Goal: Task Accomplishment & Management: Manage account settings

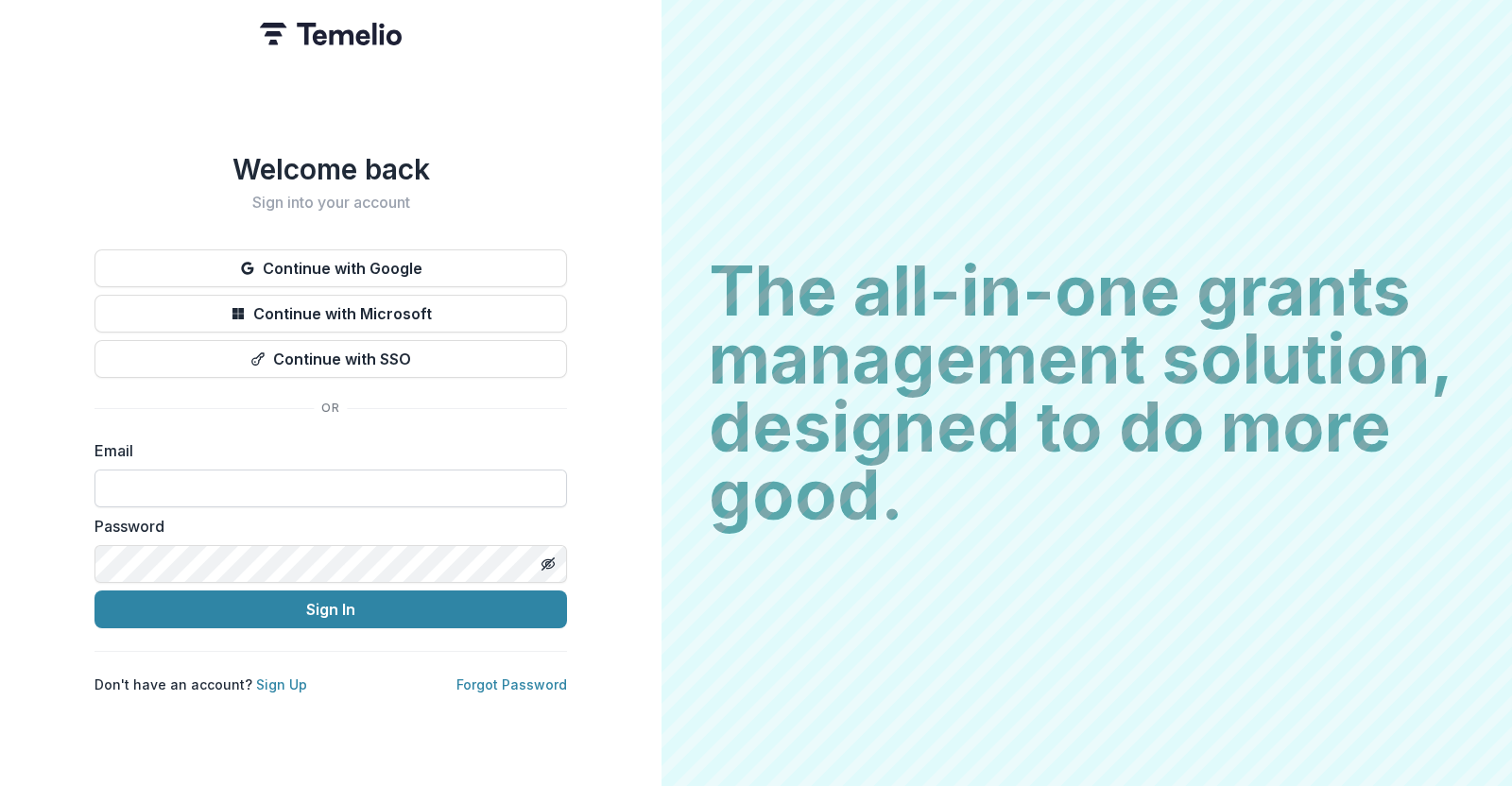
click at [293, 469] on input at bounding box center [330, 488] width 472 height 37
type input "**********"
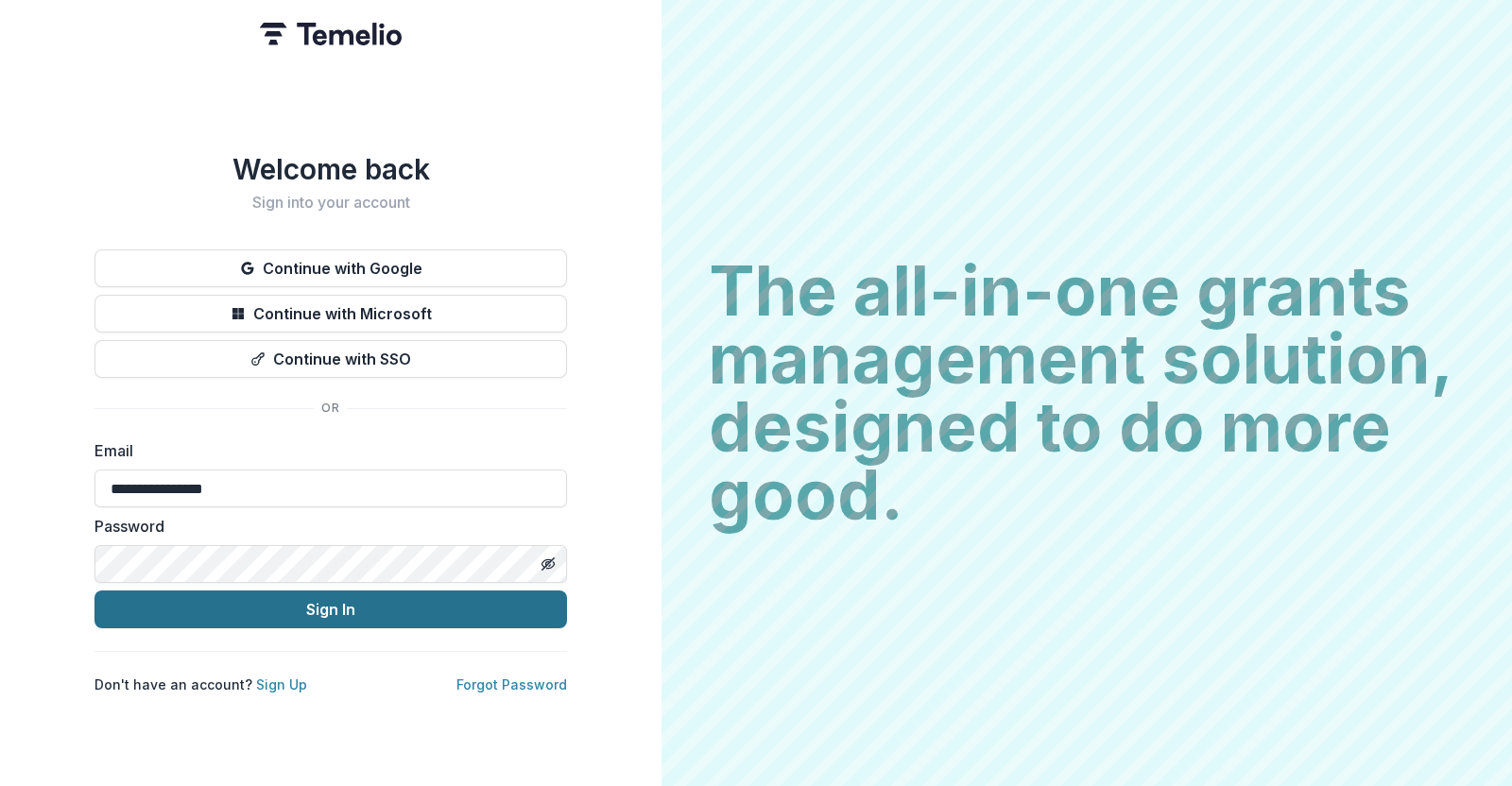
click at [307, 594] on button "Sign In" at bounding box center [330, 608] width 472 height 37
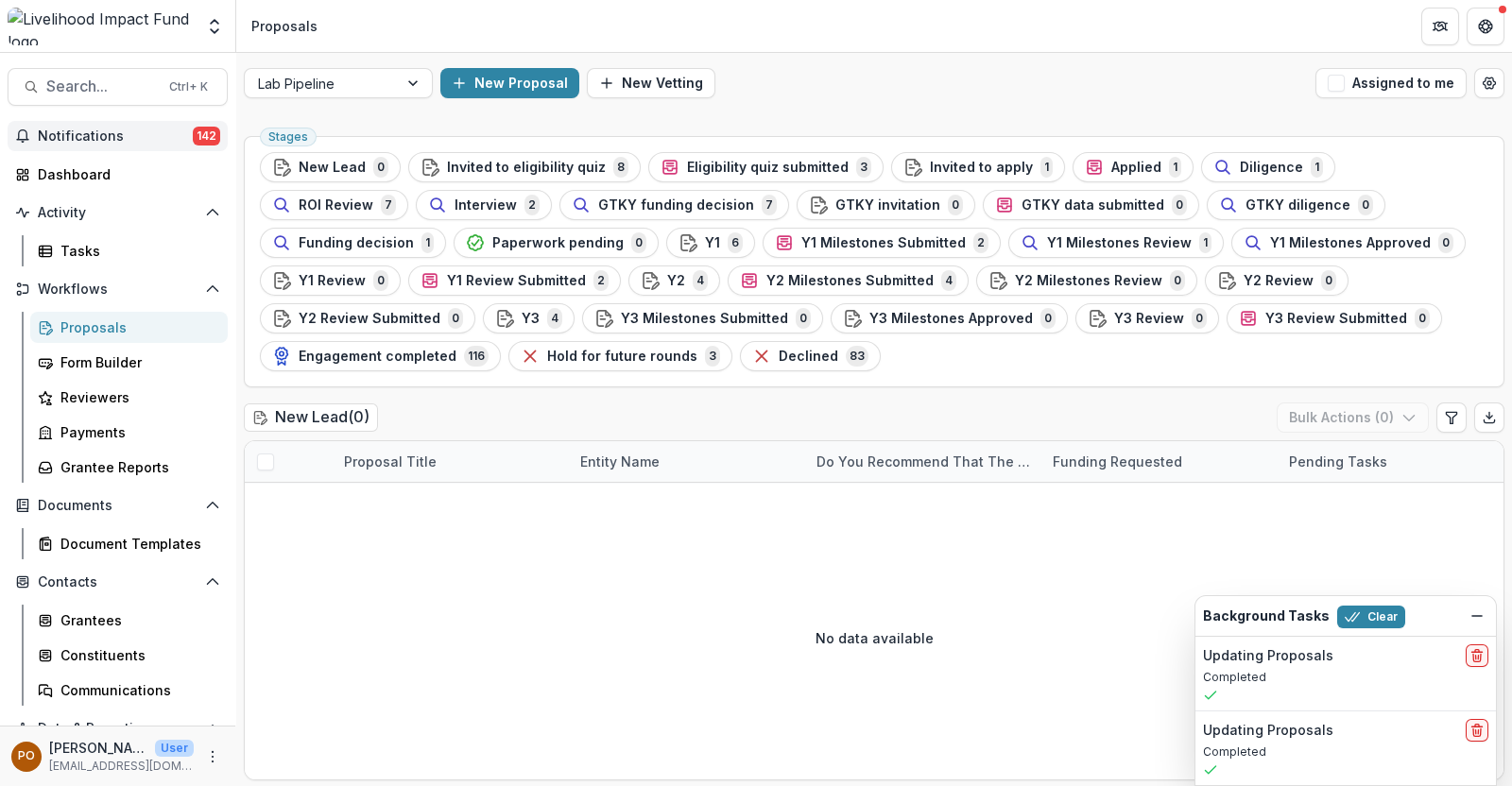
click at [139, 131] on span "Notifications" at bounding box center [114, 136] width 155 height 16
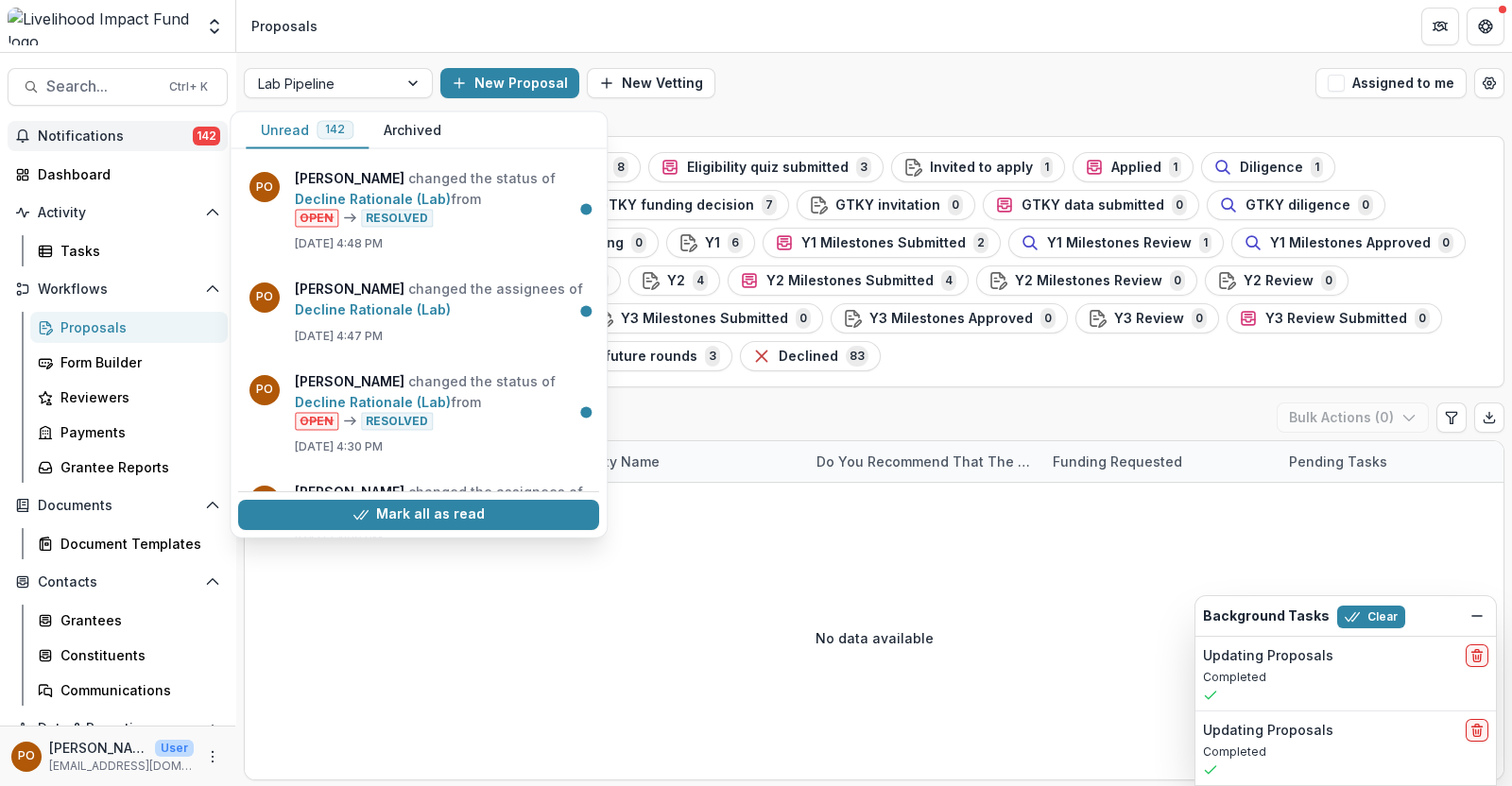
click at [139, 131] on span "Notifications" at bounding box center [114, 136] width 155 height 16
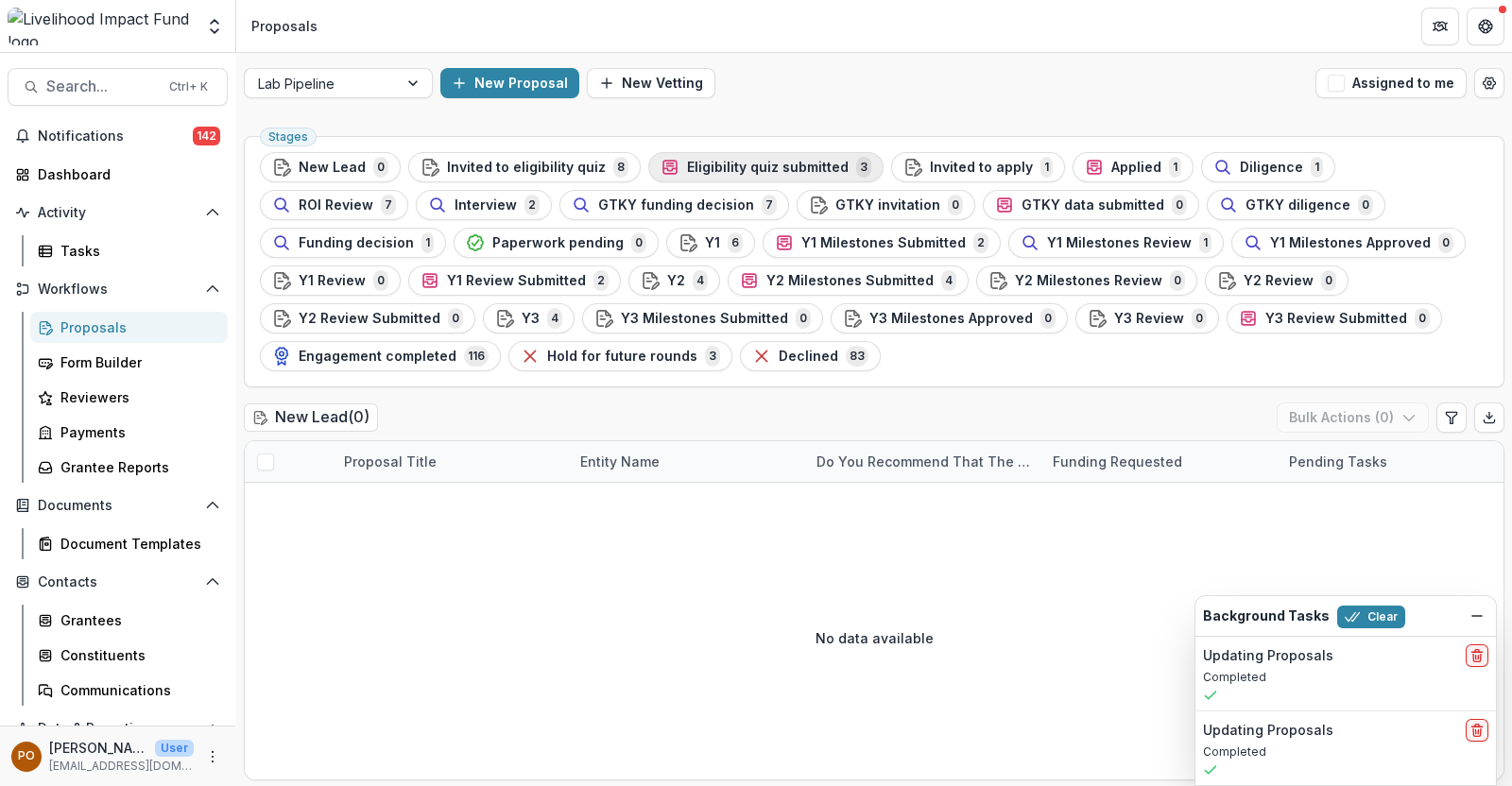
click at [716, 162] on span "Eligibility quiz submitted" at bounding box center [767, 167] width 161 height 16
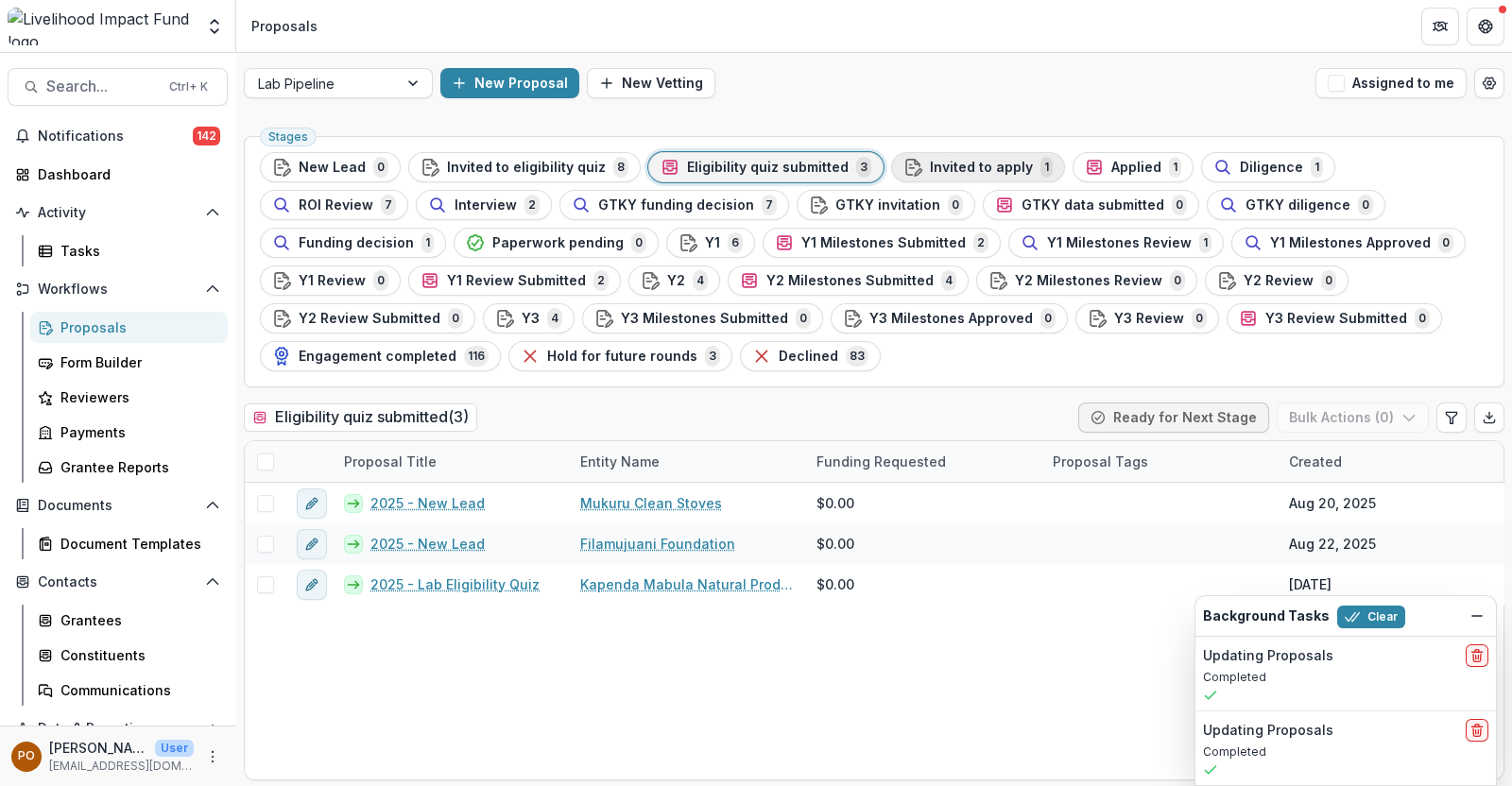
click at [942, 153] on button "Invited to apply 1" at bounding box center [977, 166] width 174 height 30
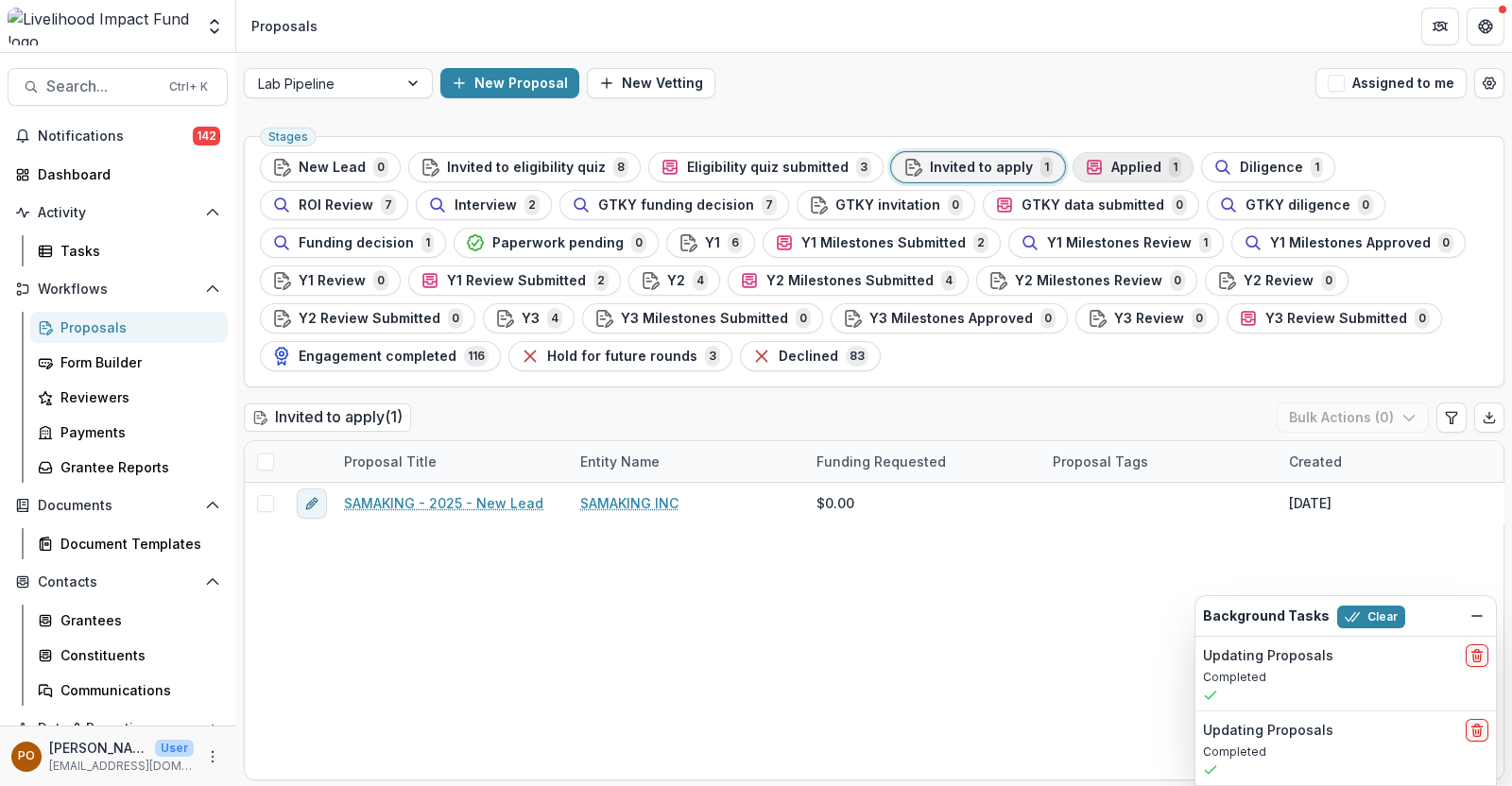
click at [1111, 167] on span "Applied" at bounding box center [1136, 167] width 50 height 16
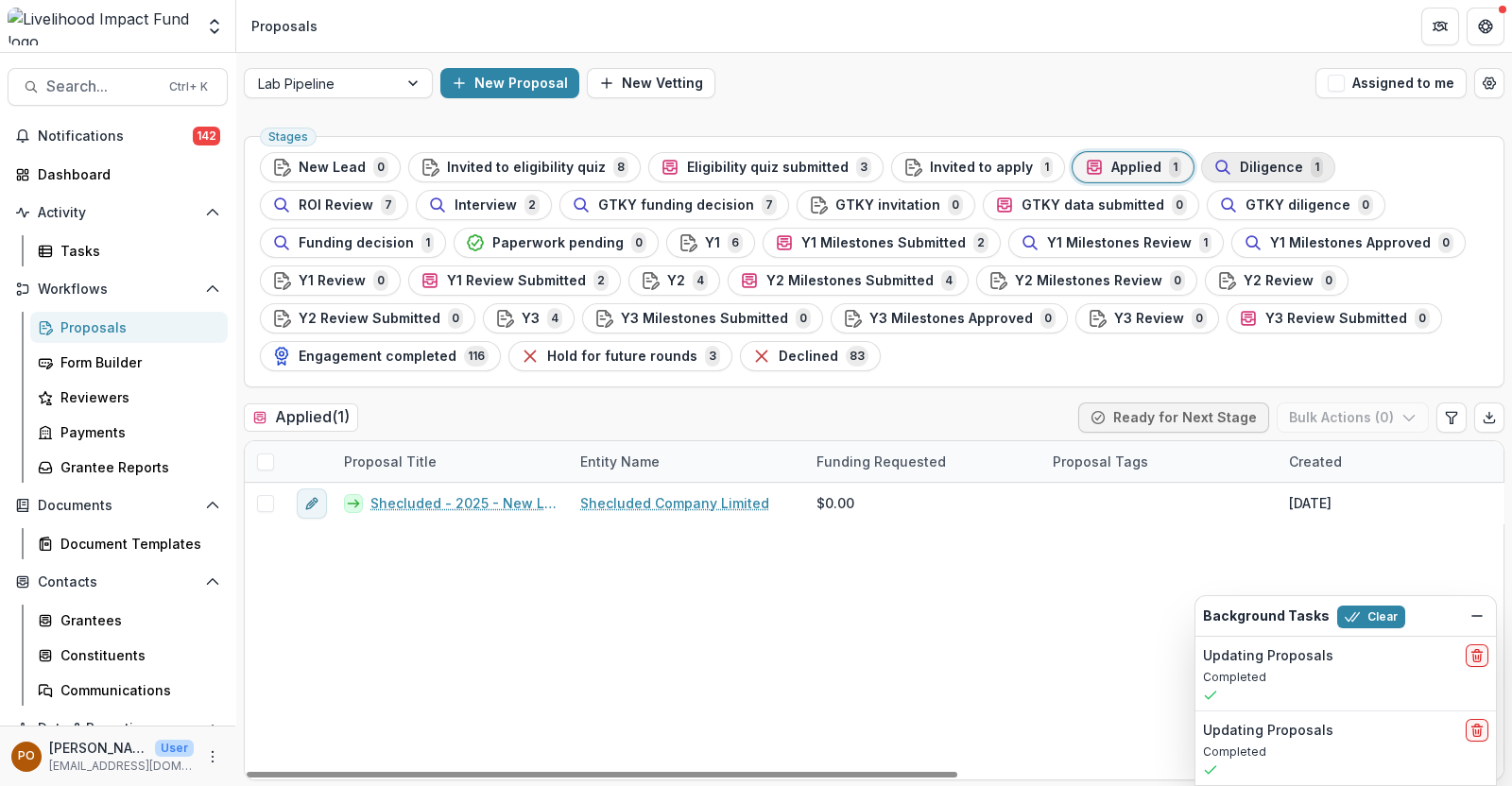
click at [1239, 162] on span "Diligence" at bounding box center [1271, 167] width 63 height 16
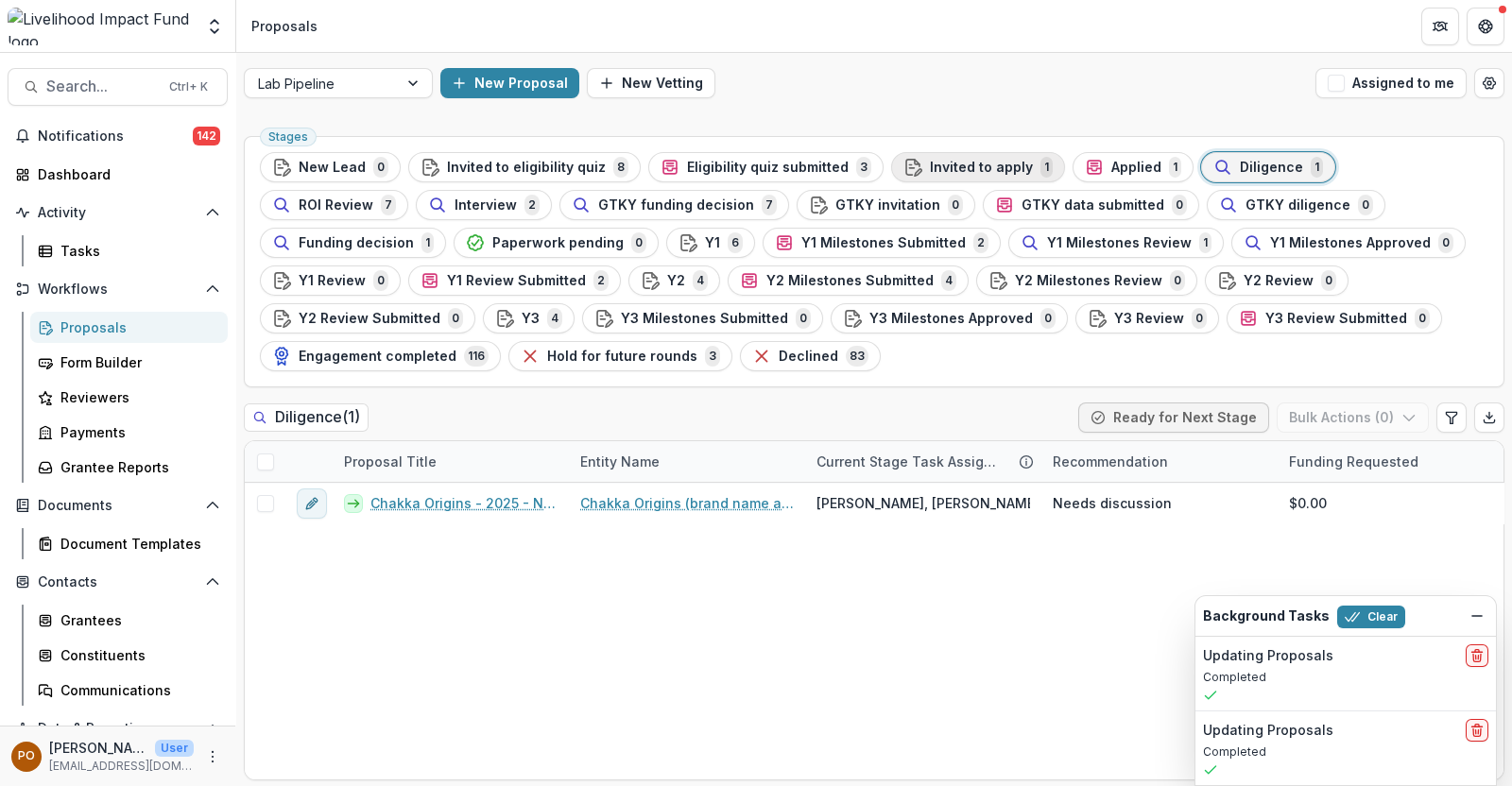
click at [976, 160] on span "Invited to apply" at bounding box center [980, 167] width 103 height 16
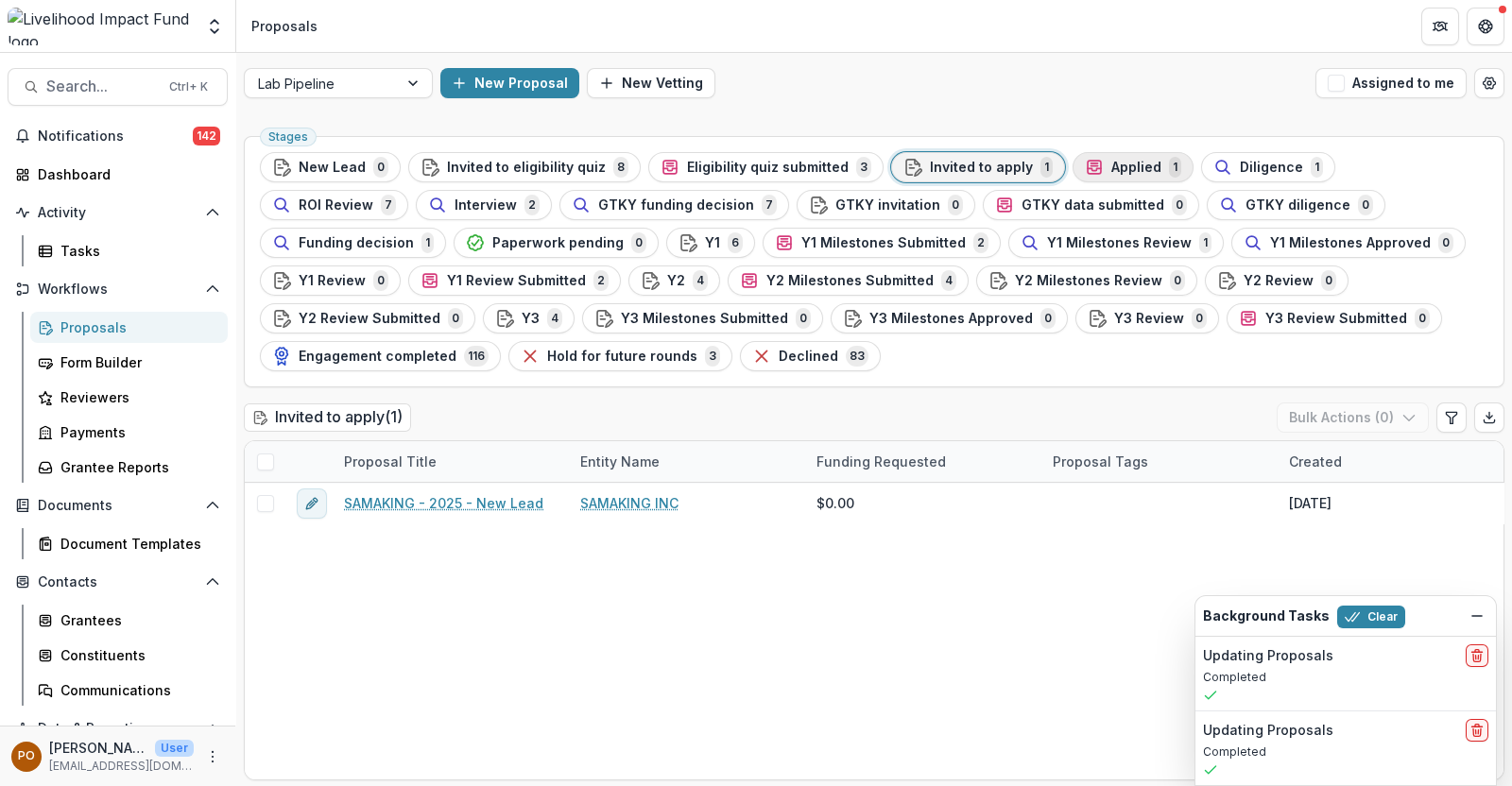
click at [1111, 164] on span "Applied" at bounding box center [1136, 167] width 50 height 16
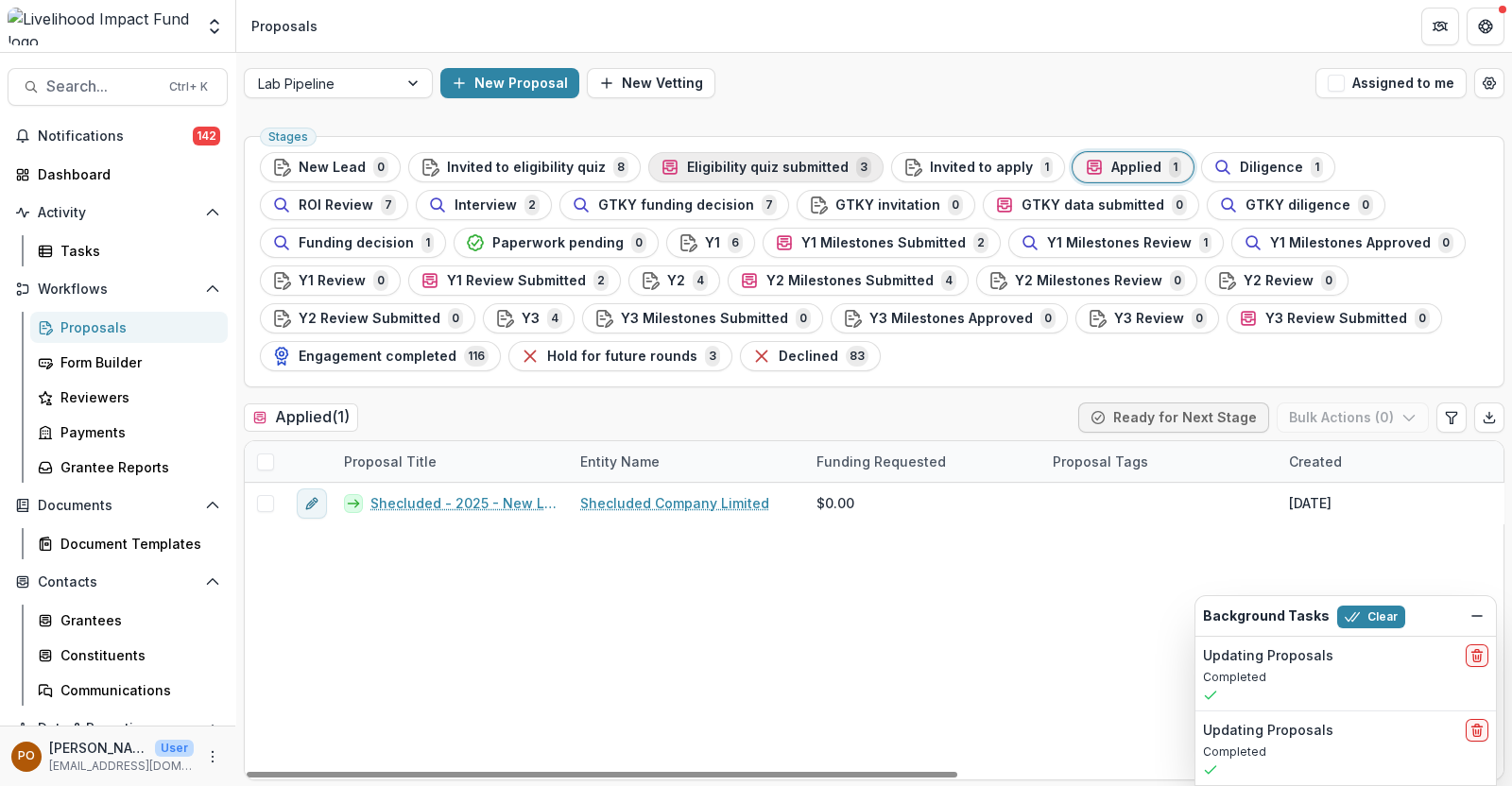
click at [742, 169] on span "Eligibility quiz submitted" at bounding box center [767, 167] width 161 height 16
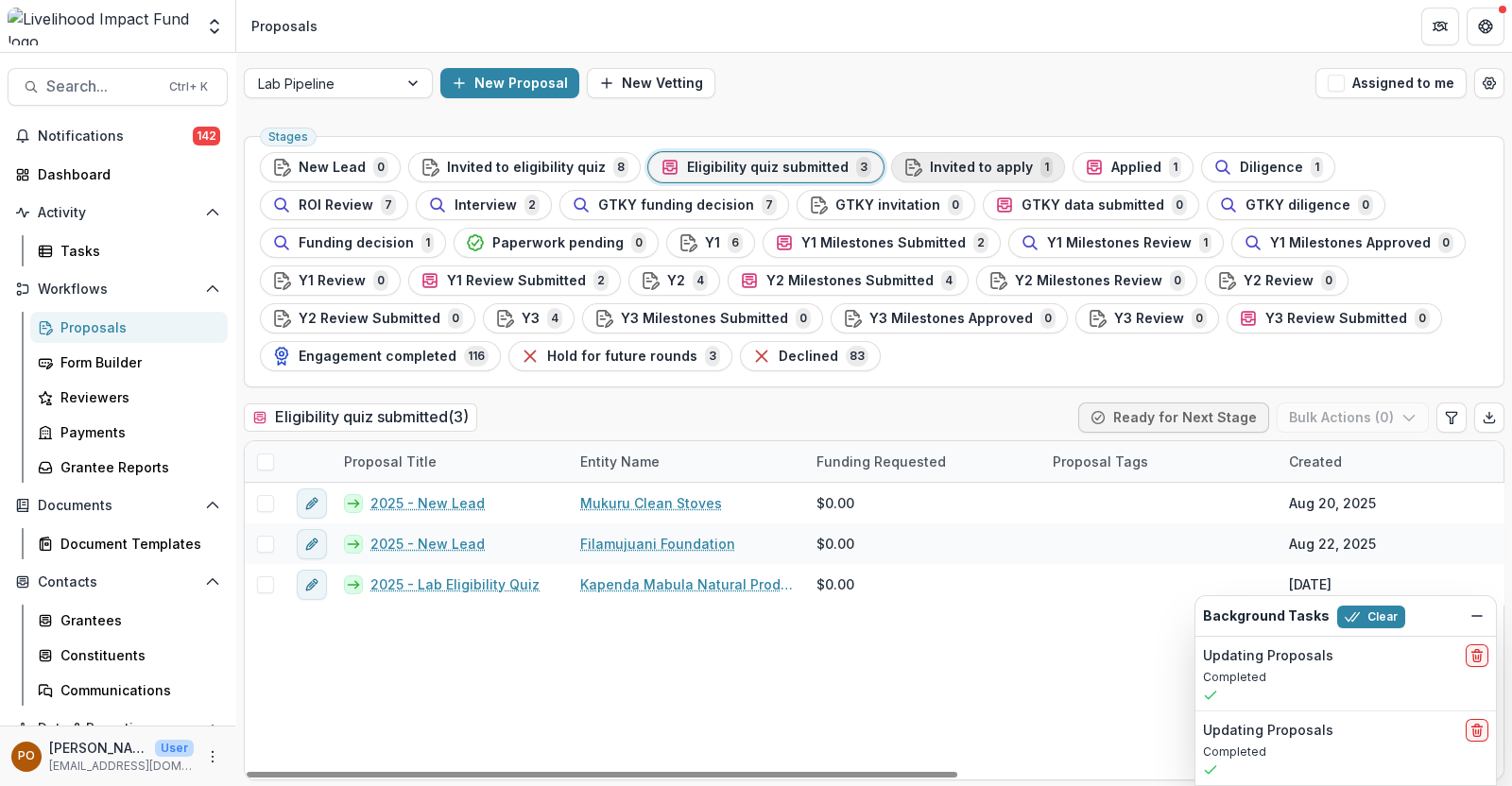
click at [975, 159] on span "Invited to apply" at bounding box center [980, 167] width 103 height 16
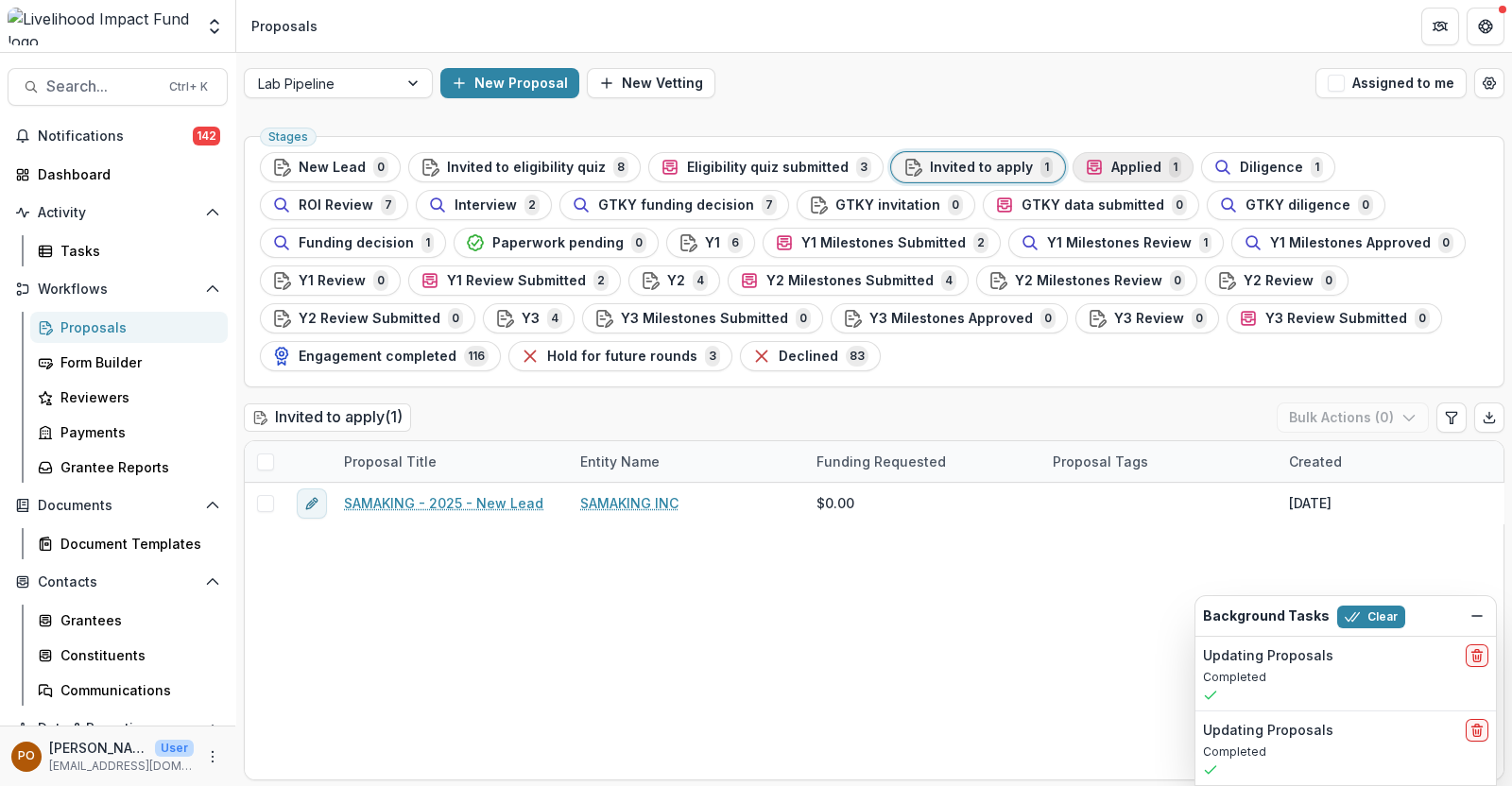
click at [1111, 161] on span "Applied" at bounding box center [1136, 167] width 50 height 16
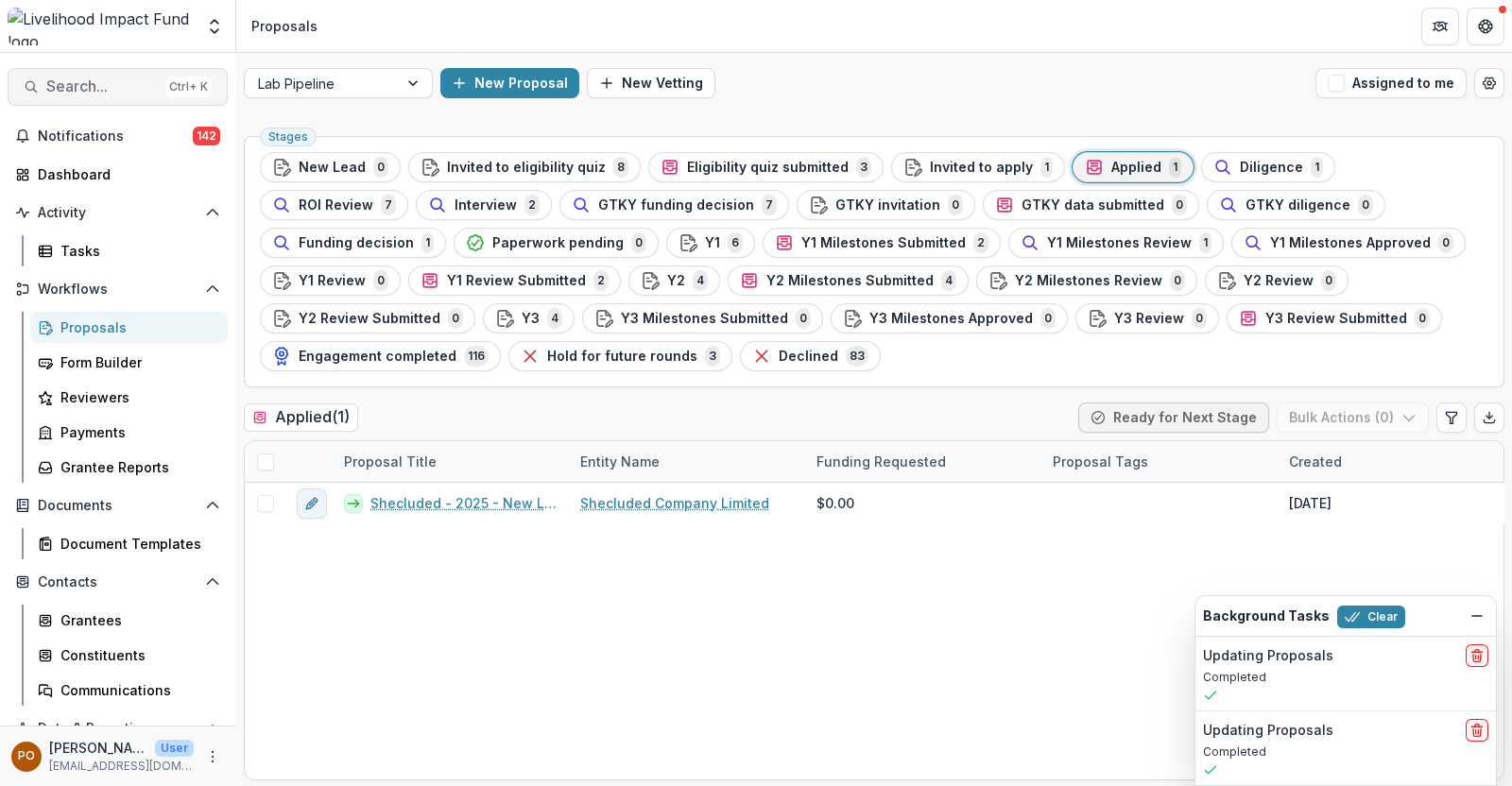
click at [103, 68] on button "Search... Ctrl + K" at bounding box center [117, 86] width 220 height 37
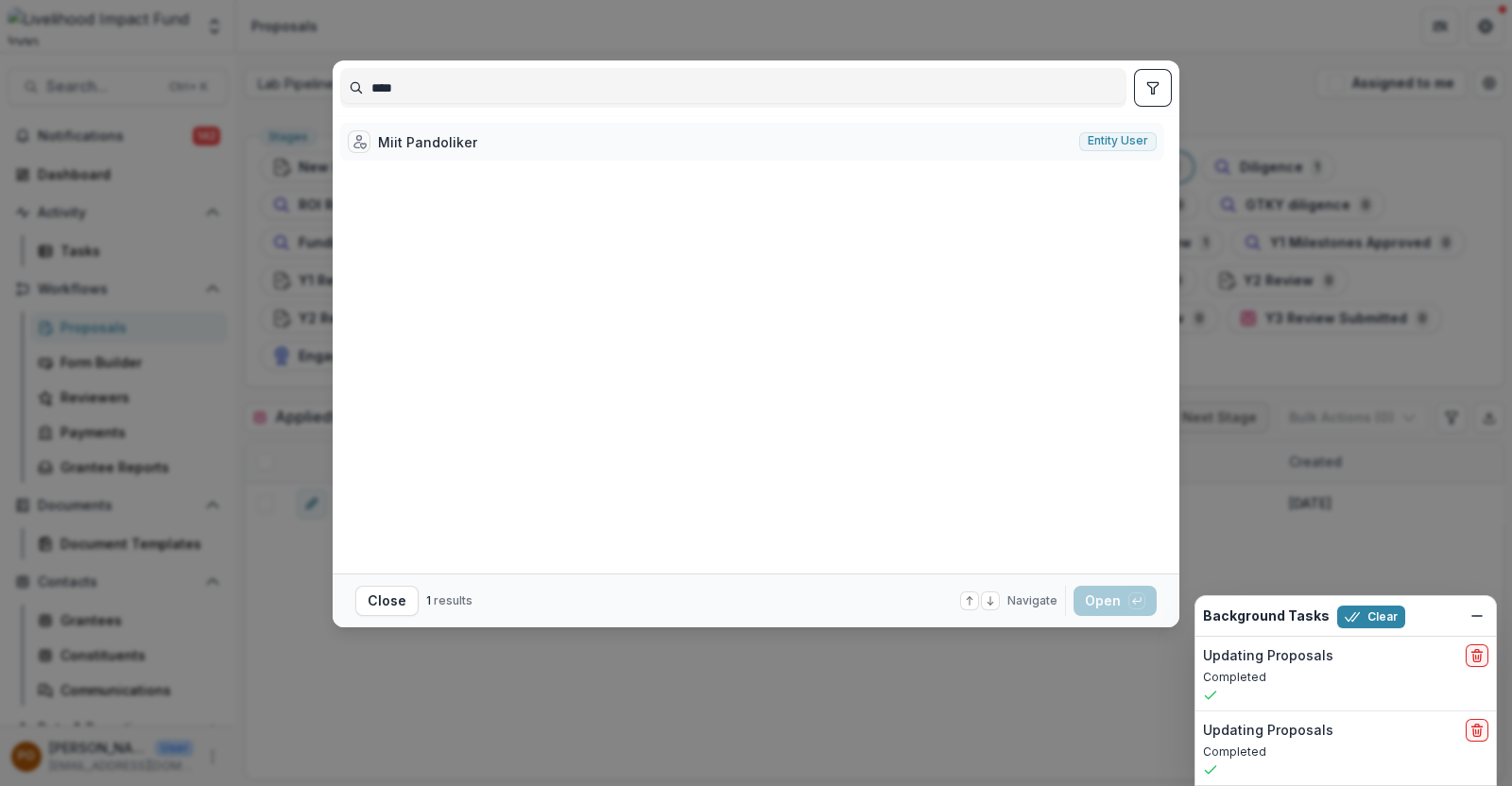
type input "****"
click at [461, 137] on div "Miit Pandoliker" at bounding box center [427, 142] width 99 height 20
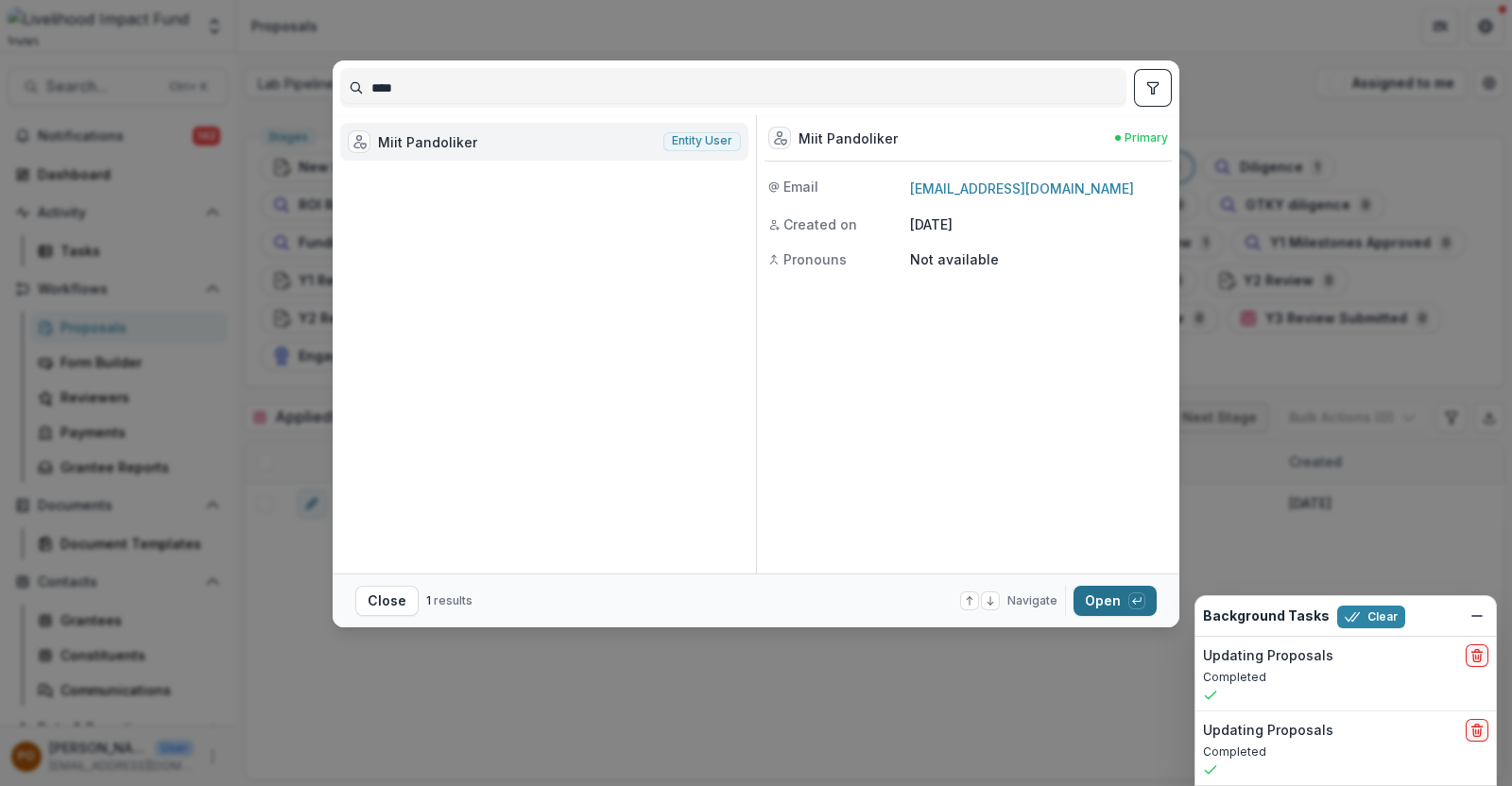
click at [1107, 601] on button "Open with enter key" at bounding box center [1115, 600] width 84 height 30
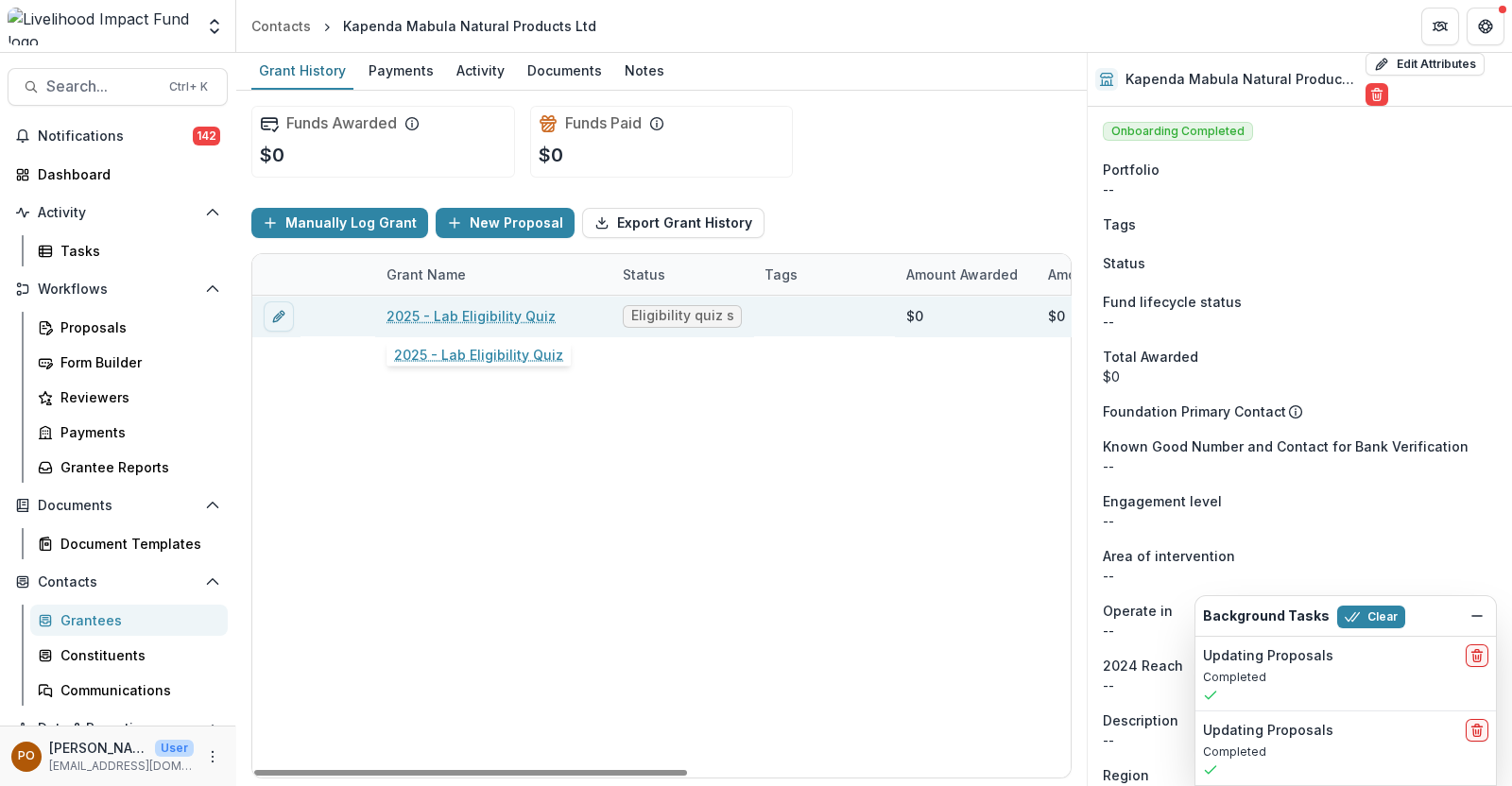
click at [470, 307] on link "2025 - Lab Eligibility Quiz" at bounding box center [470, 316] width 169 height 20
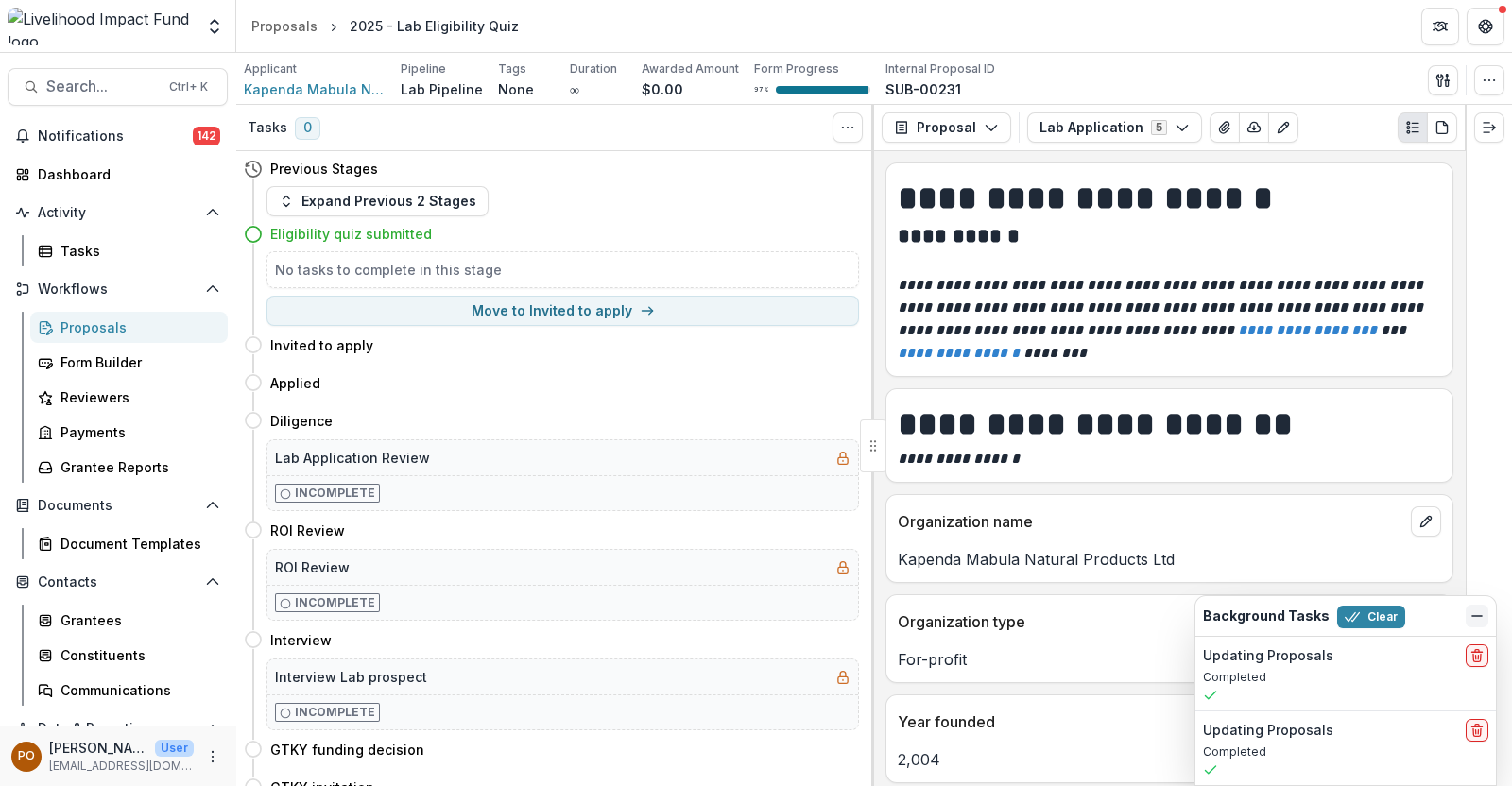
click at [1483, 618] on icon "Dismiss" at bounding box center [1476, 616] width 15 height 15
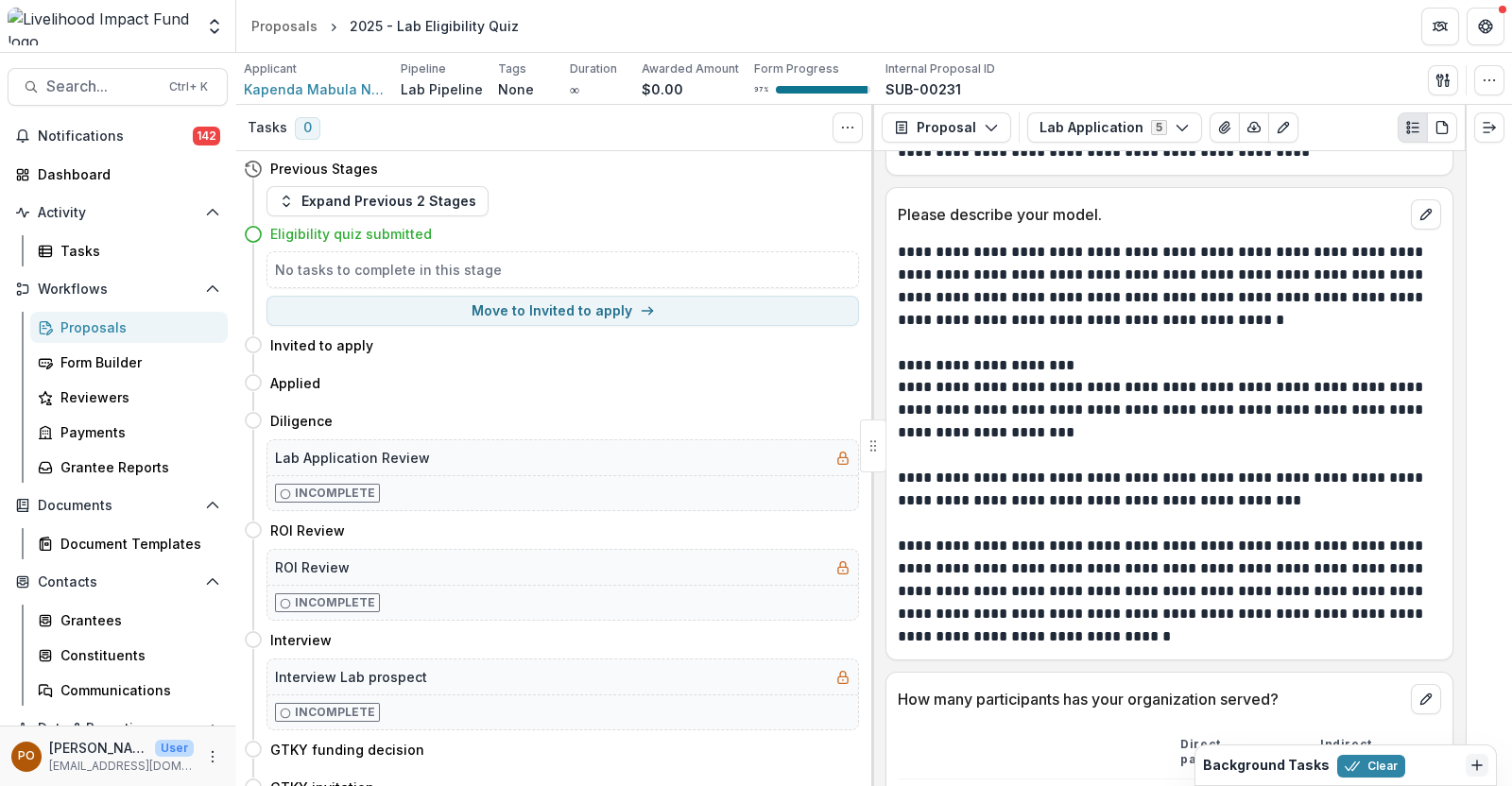
scroll to position [3186, 0]
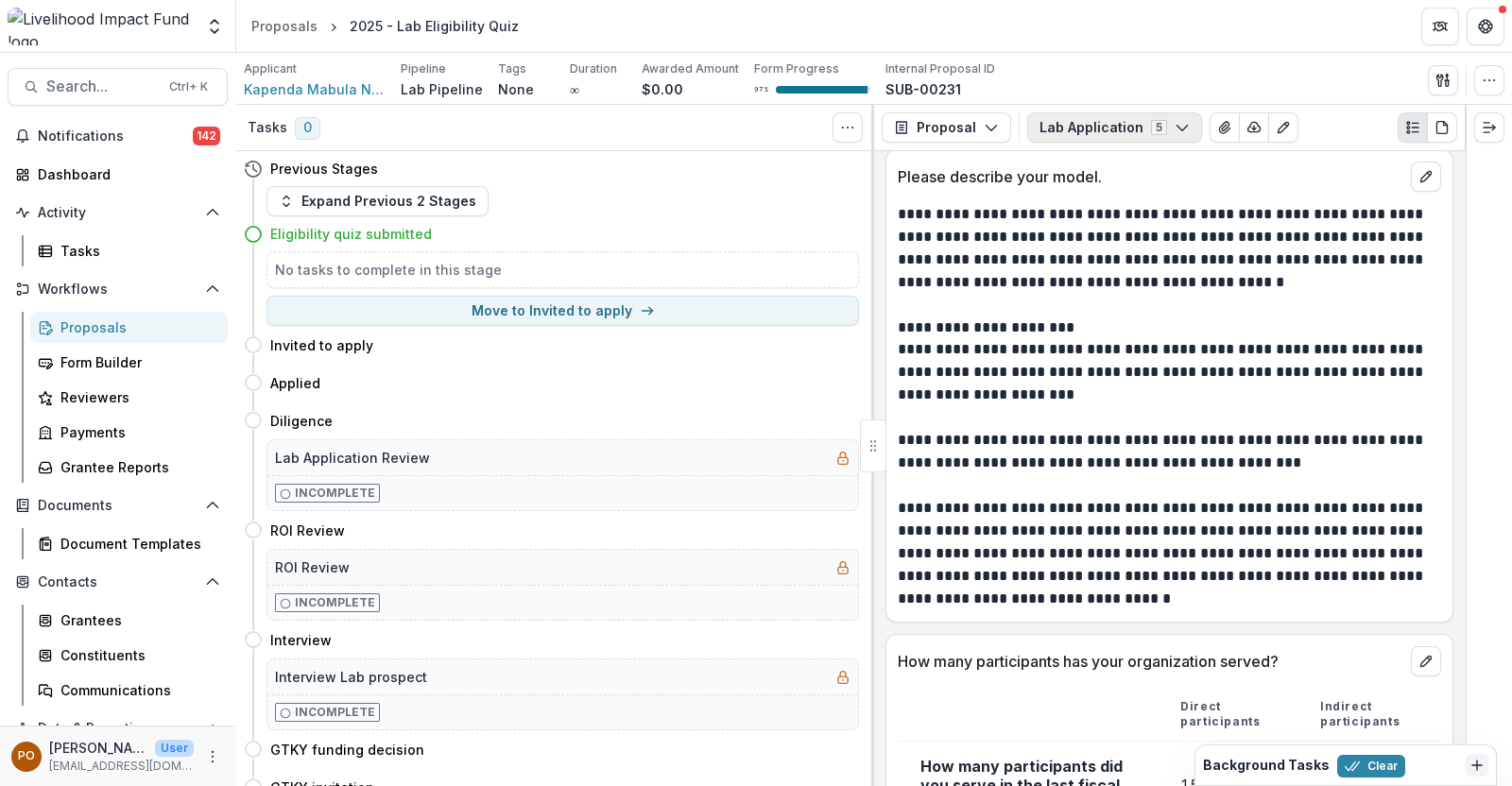
click at [1174, 123] on icon "button" at bounding box center [1182, 128] width 15 height 15
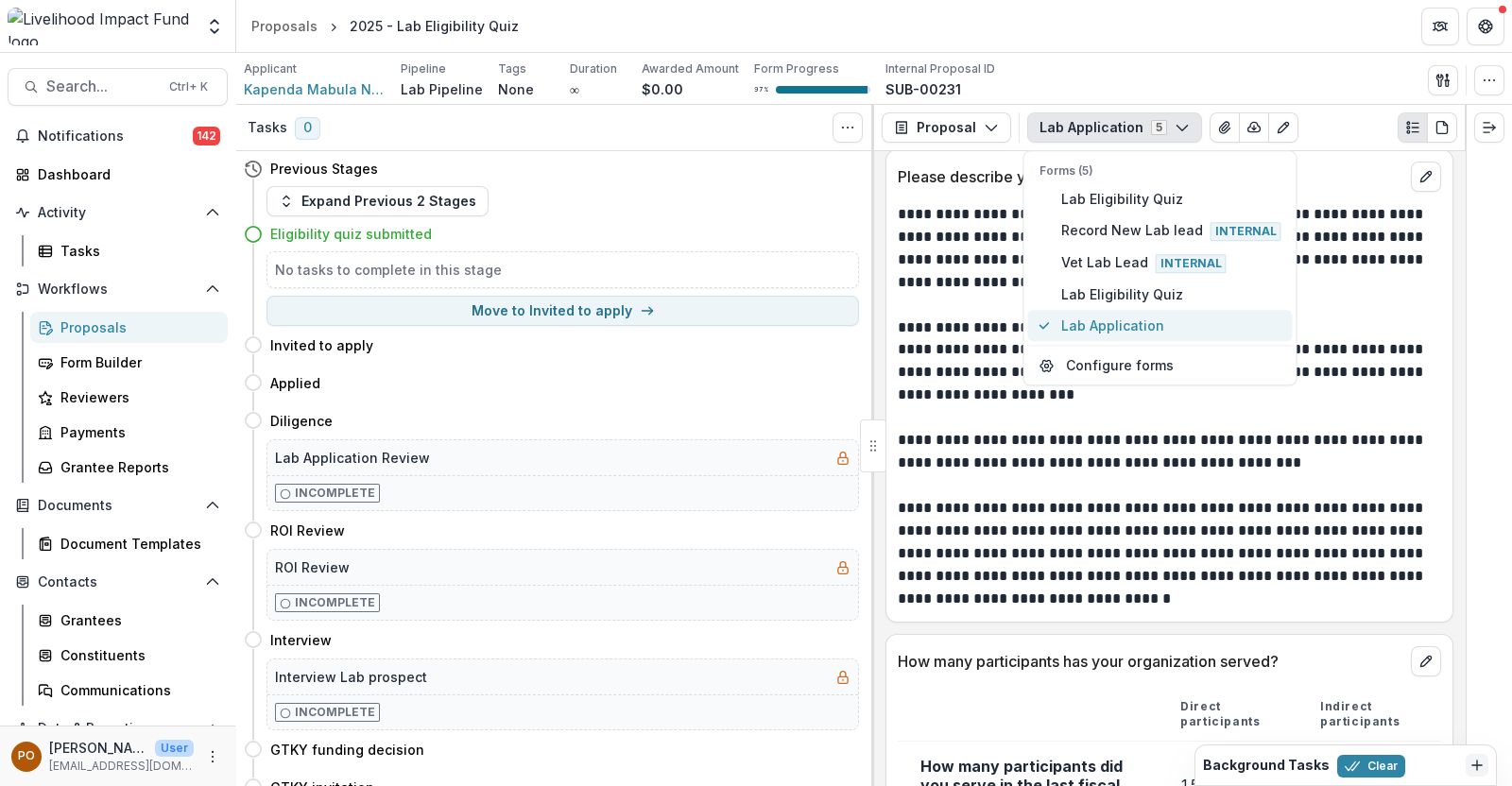
click at [1133, 317] on span "Lab Application" at bounding box center [1170, 326] width 220 height 20
click at [949, 343] on p "**********" at bounding box center [1166, 371] width 539 height 68
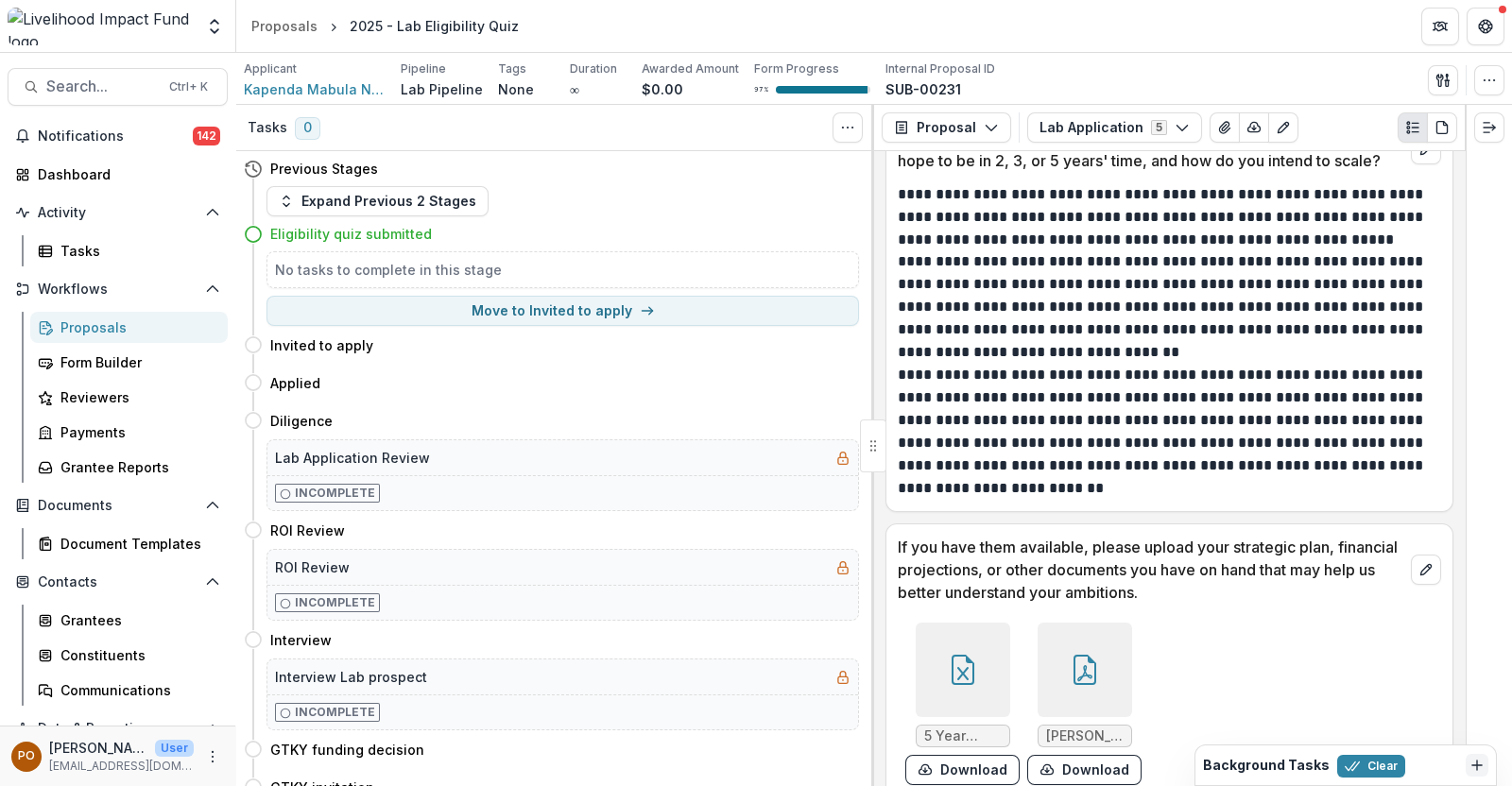
scroll to position [5901, 0]
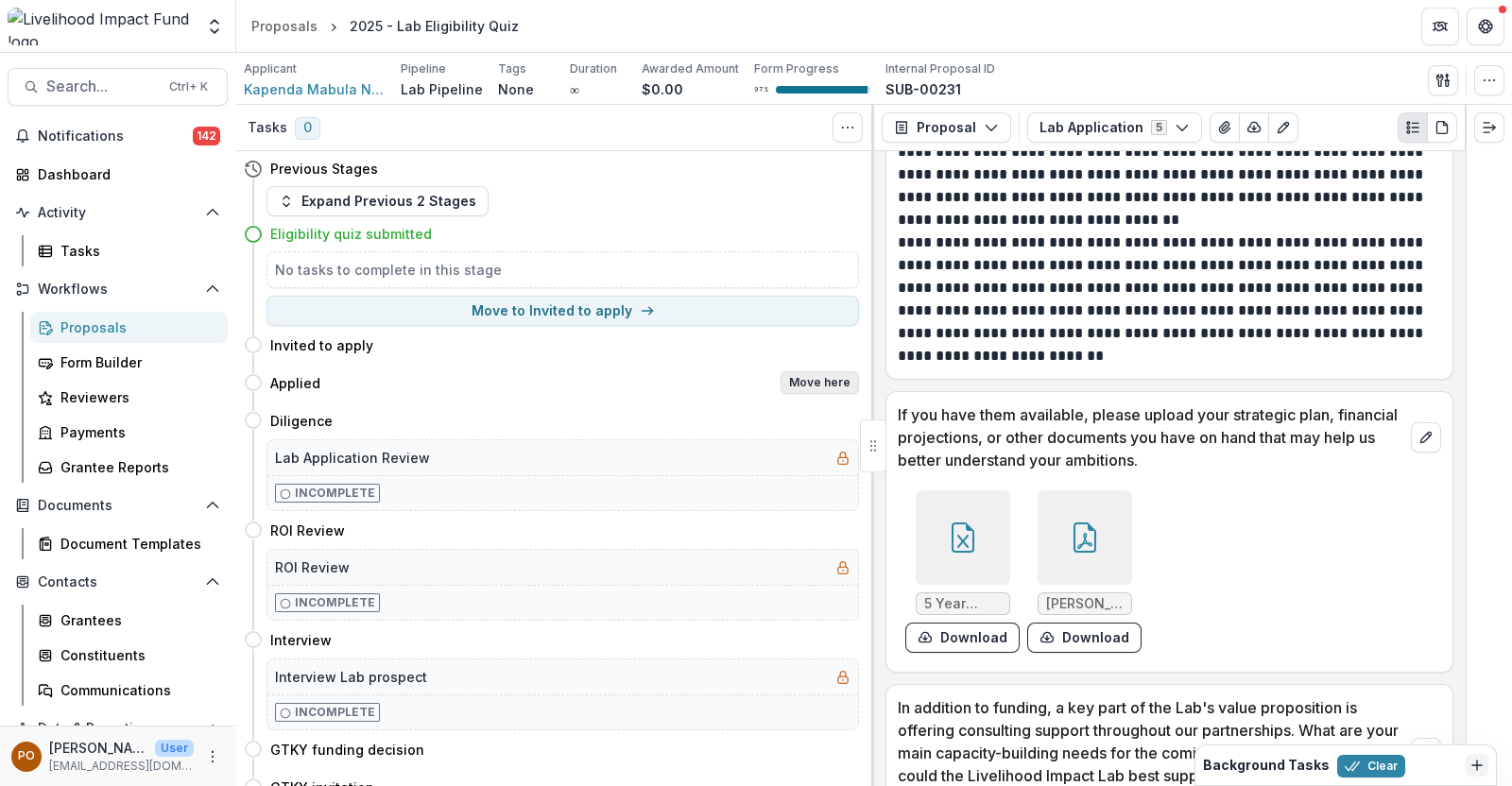
click at [822, 379] on button "Move here" at bounding box center [820, 383] width 79 height 23
select select "*******"
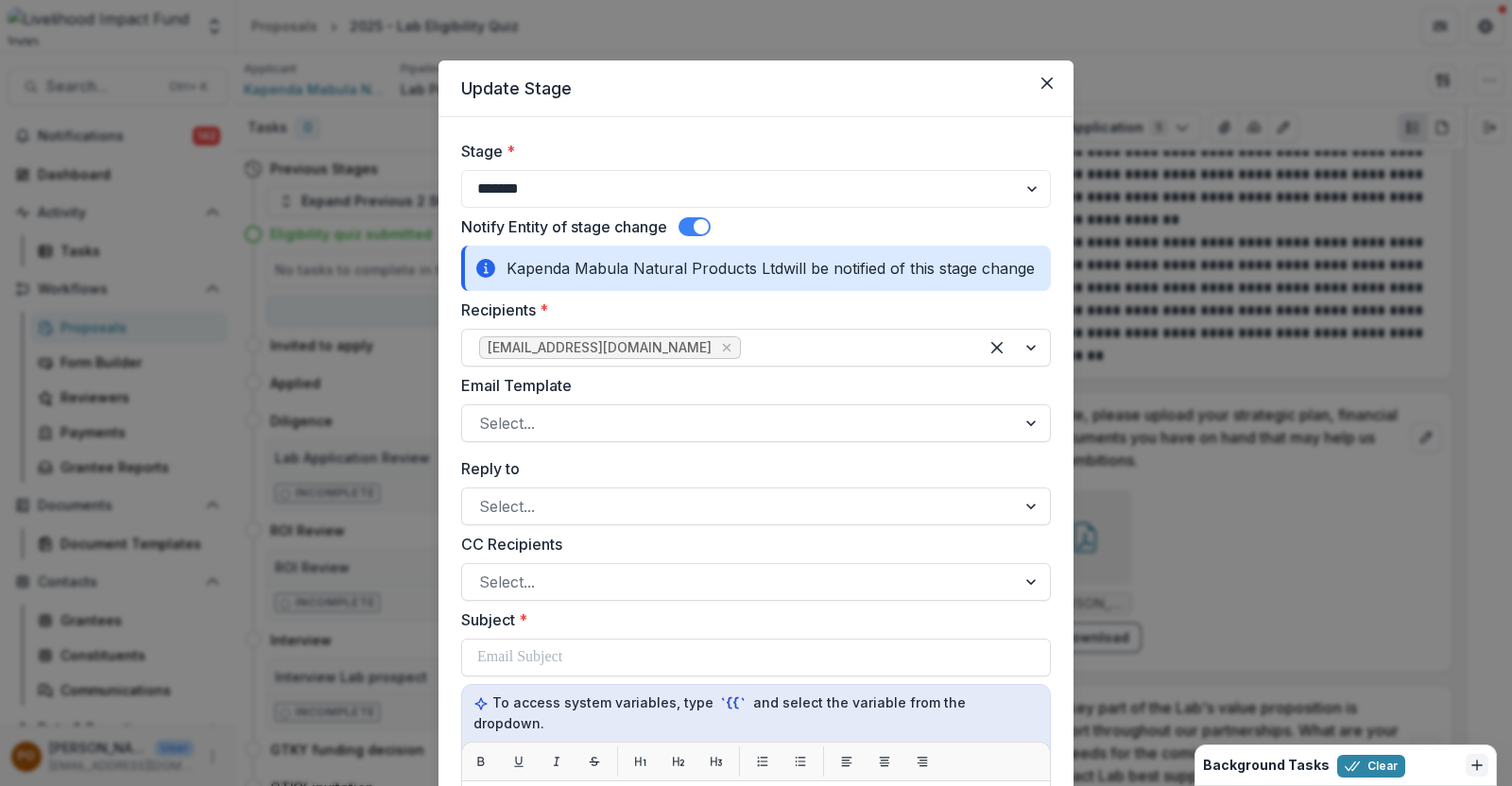
click at [684, 221] on span at bounding box center [694, 226] width 32 height 19
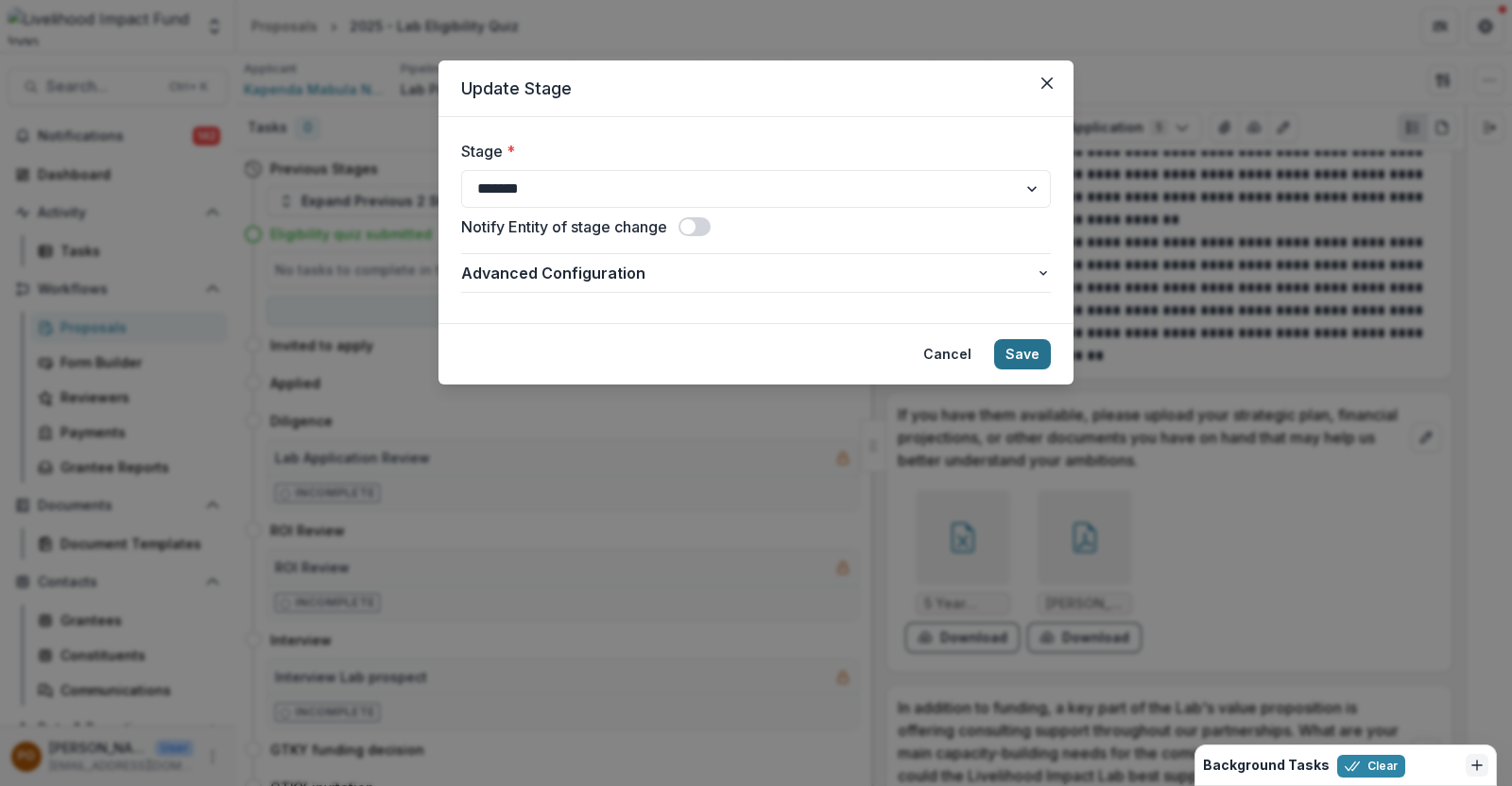
click at [1035, 356] on button "Save" at bounding box center [1021, 353] width 57 height 30
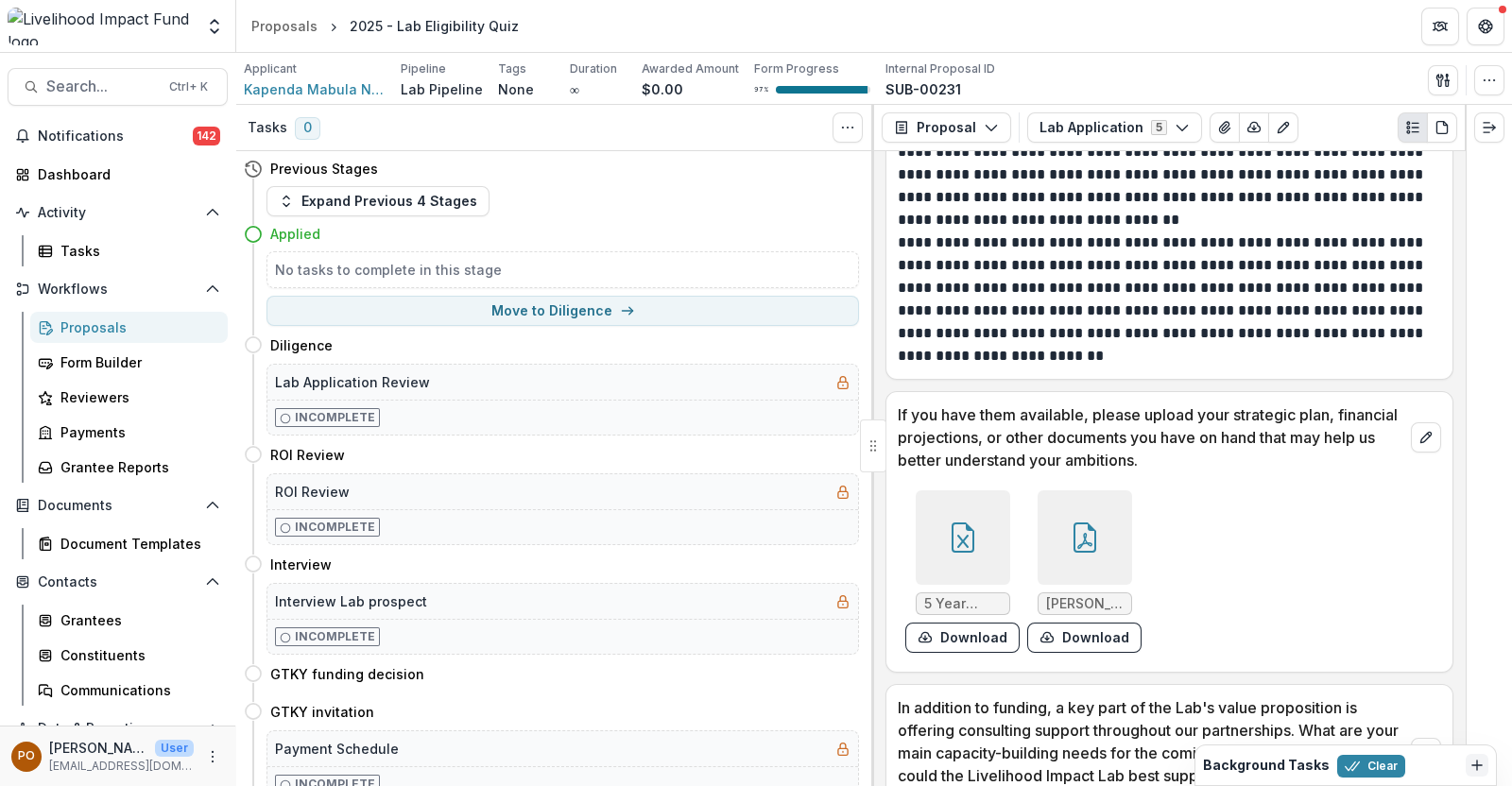
click at [88, 315] on link "Proposals" at bounding box center [129, 327] width 198 height 31
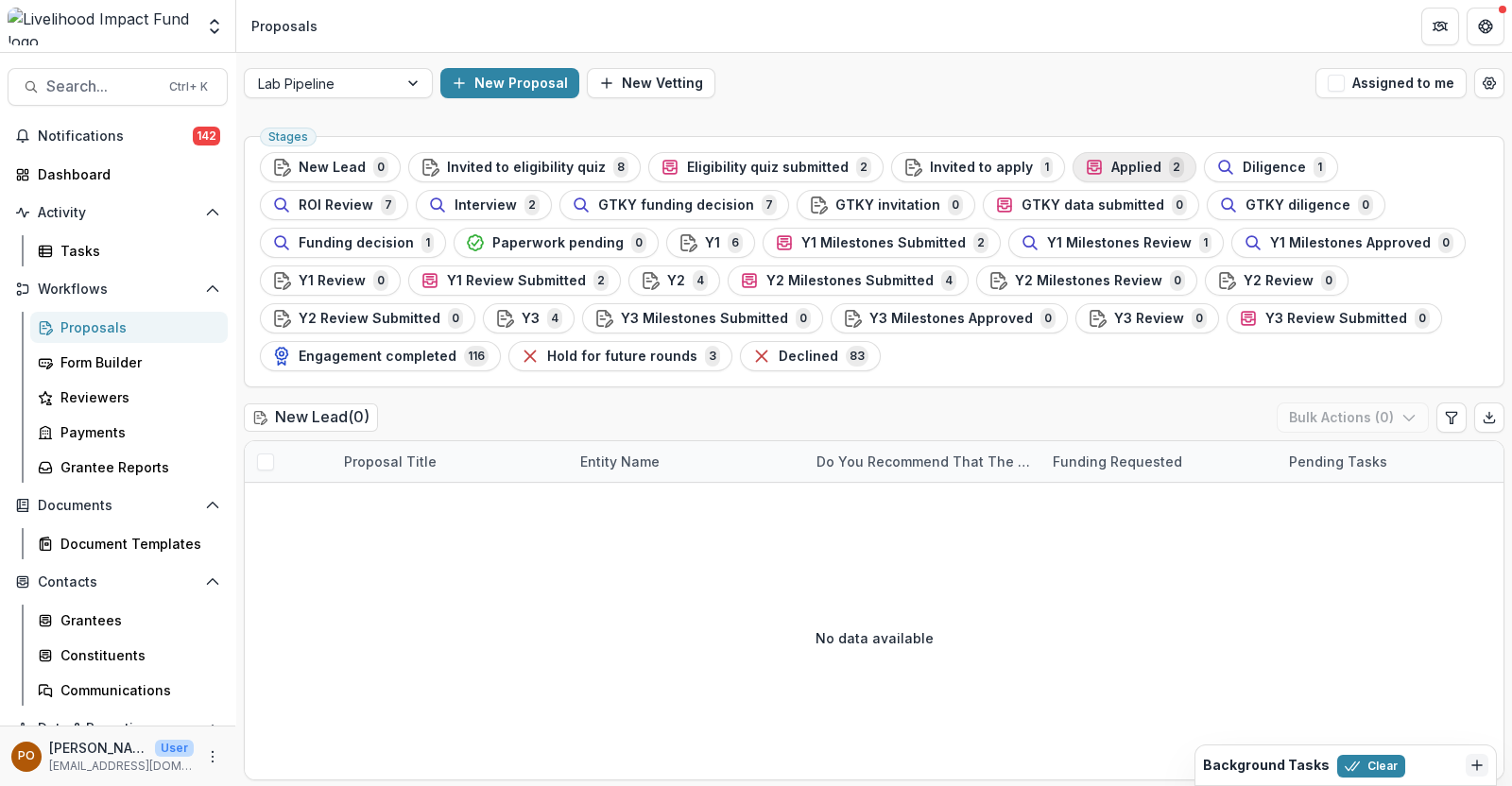
click at [1111, 162] on span "Applied" at bounding box center [1136, 167] width 50 height 16
